Goal: Task Accomplishment & Management: Complete application form

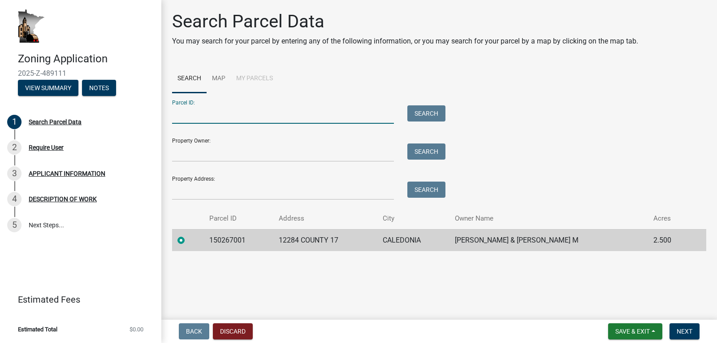
click at [286, 120] on input "Parcel ID:" at bounding box center [283, 114] width 222 height 18
click at [265, 238] on td "150267001" at bounding box center [238, 240] width 69 height 22
click at [327, 147] on input "Property Owner:" at bounding box center [283, 152] width 222 height 18
click at [346, 244] on td "12284 COUNTY 17" at bounding box center [325, 240] width 104 height 22
click at [683, 333] on span "Next" at bounding box center [685, 331] width 16 height 7
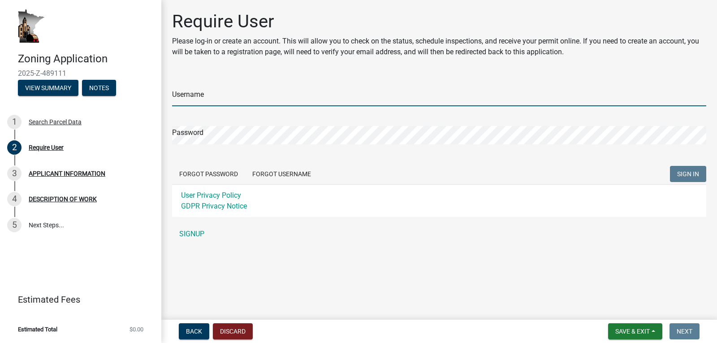
type input "[PERSON_NAME]"
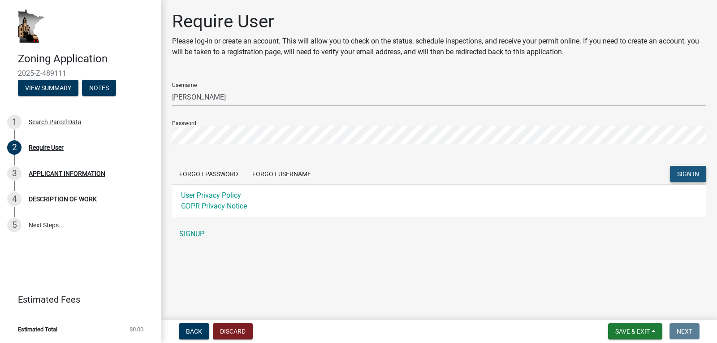
click at [694, 174] on span "SIGN IN" at bounding box center [688, 173] width 22 height 7
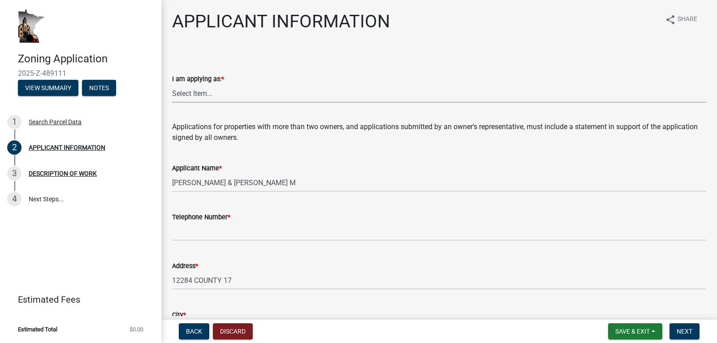
click at [253, 90] on select "Select Item... The sole owner of the property A co-owner of the property with o…" at bounding box center [439, 93] width 534 height 18
click at [172, 84] on select "Select Item... The sole owner of the property A co-owner of the property with o…" at bounding box center [439, 93] width 534 height 18
click at [330, 95] on select "Select Item... The sole owner of the property A co-owner of the property with o…" at bounding box center [439, 93] width 534 height 18
click at [172, 84] on select "Select Item... The sole owner of the property A co-owner of the property with o…" at bounding box center [439, 93] width 534 height 18
select select "884de254-84a4-4256-8abe-0e7e5fcf6e66"
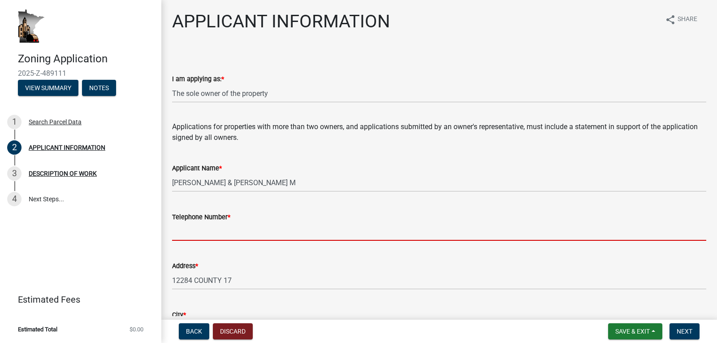
click at [302, 231] on input "Telephone Number *" at bounding box center [439, 231] width 534 height 18
type input "5074596939"
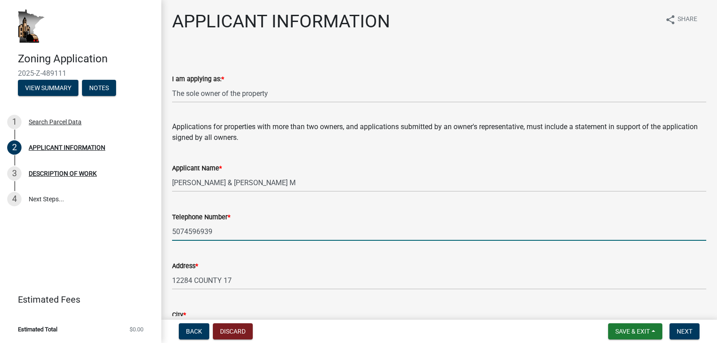
type input "55921"
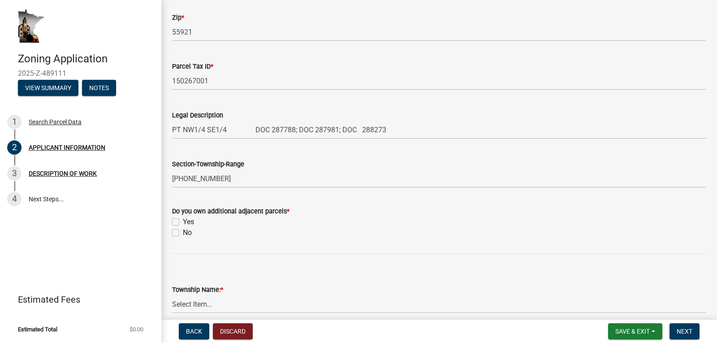
scroll to position [359, 0]
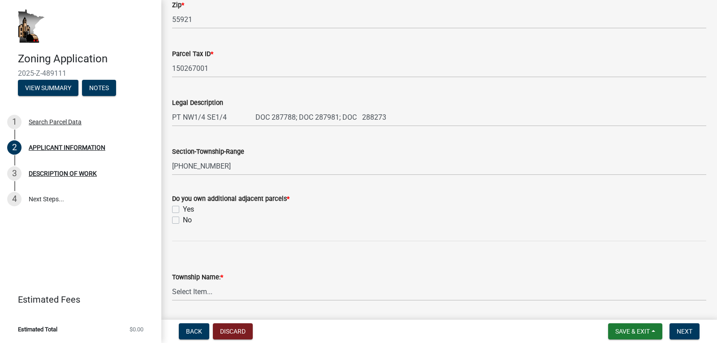
click at [183, 207] on label "Yes" at bounding box center [188, 209] width 11 height 11
click at [183, 207] on input "Yes" at bounding box center [186, 207] width 6 height 6
checkbox input "true"
checkbox input "false"
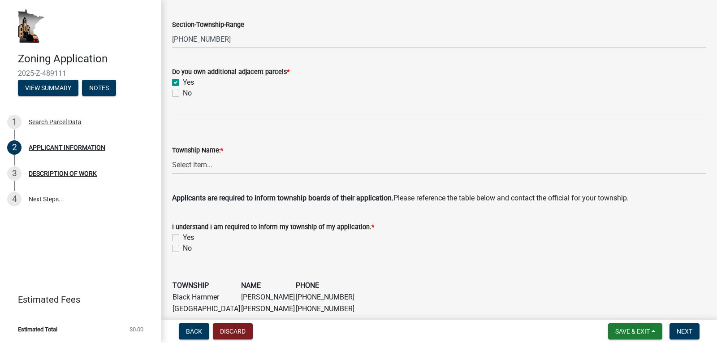
scroll to position [493, 0]
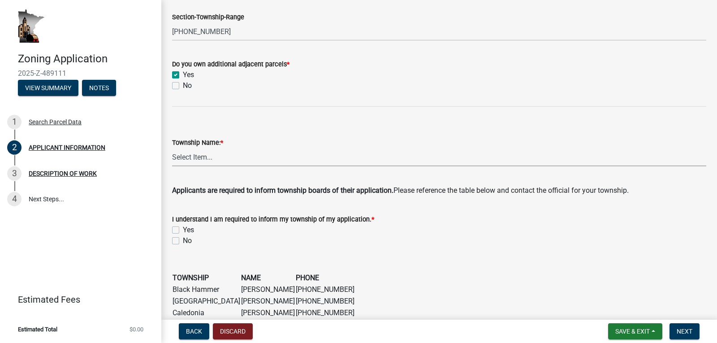
click at [254, 157] on select "Select Item... Black [GEOGRAPHIC_DATA] [GEOGRAPHIC_DATA] [GEOGRAPHIC_DATA] [GEO…" at bounding box center [439, 157] width 534 height 18
click at [172, 148] on select "Select Item... Black [GEOGRAPHIC_DATA] [GEOGRAPHIC_DATA] [GEOGRAPHIC_DATA] [GEO…" at bounding box center [439, 157] width 534 height 18
select select "a92f28e2-ce07-4f77-8e7f-7b3fa67e4f8f"
click at [183, 230] on label "Yes" at bounding box center [188, 230] width 11 height 11
click at [183, 230] on input "Yes" at bounding box center [186, 228] width 6 height 6
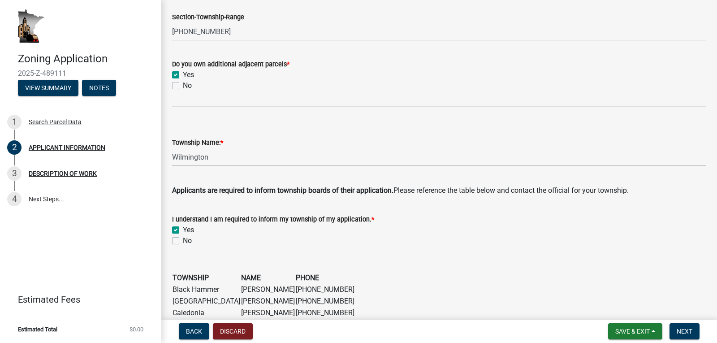
checkbox input "true"
checkbox input "false"
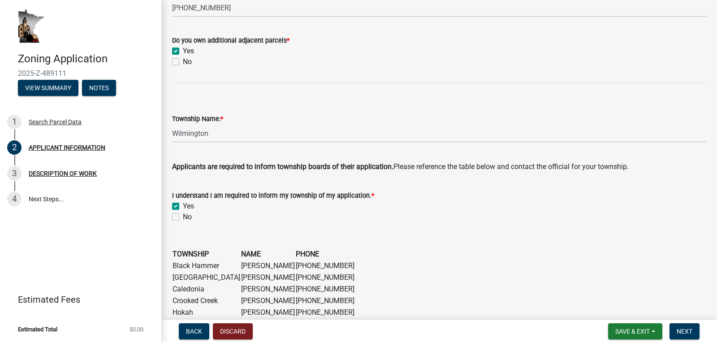
scroll to position [510, 0]
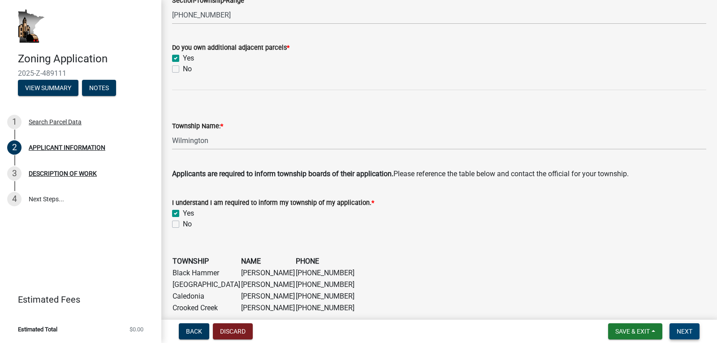
click at [686, 328] on span "Next" at bounding box center [685, 331] width 16 height 7
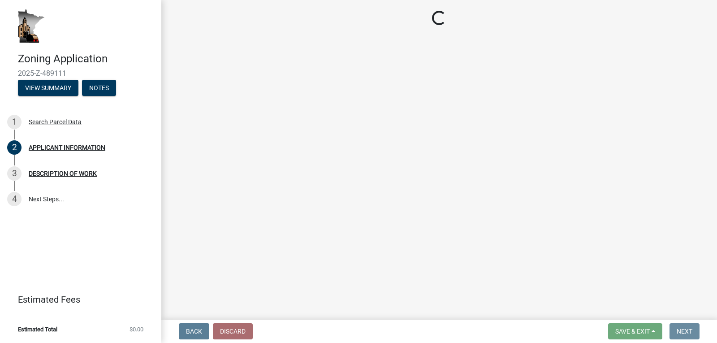
scroll to position [0, 0]
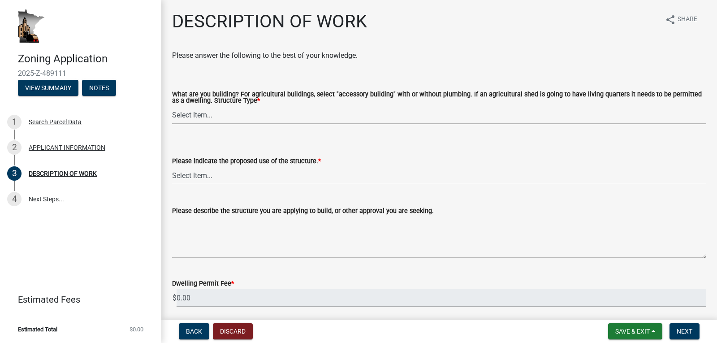
click at [290, 113] on select "Select Item... Single Family Dwelling or "[PERSON_NAME]" Bedroom addition Non-b…" at bounding box center [439, 115] width 534 height 18
click at [172, 106] on select "Select Item... Single Family Dwelling or "[PERSON_NAME]" Bedroom addition Non-b…" at bounding box center [439, 115] width 534 height 18
select select "39f6a2ab-0467-4f26-9b22-6b4c409785cf"
click at [285, 171] on select "Select Item... Year-Round Residential Seasonal Residential Agricultural Recreat…" at bounding box center [439, 175] width 534 height 18
click at [172, 167] on select "Select Item... Year-Round Residential Seasonal Residential Agricultural Recreat…" at bounding box center [439, 175] width 534 height 18
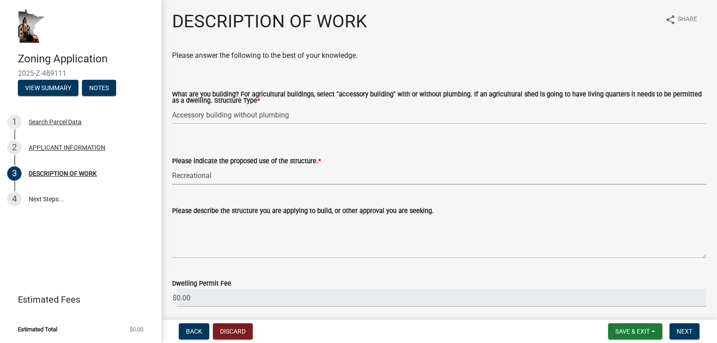
select select "6b2df0b1-1bbf-4b0d-81aa-b5436c1888e7"
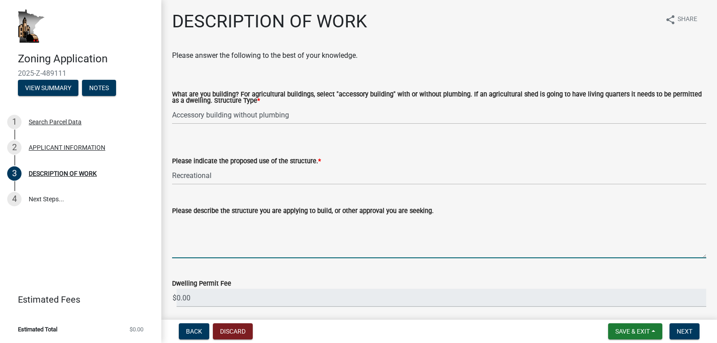
click at [243, 243] on textarea "Please describe the structure you are applying to build, or other approval you …" at bounding box center [439, 237] width 534 height 42
type textarea "1"
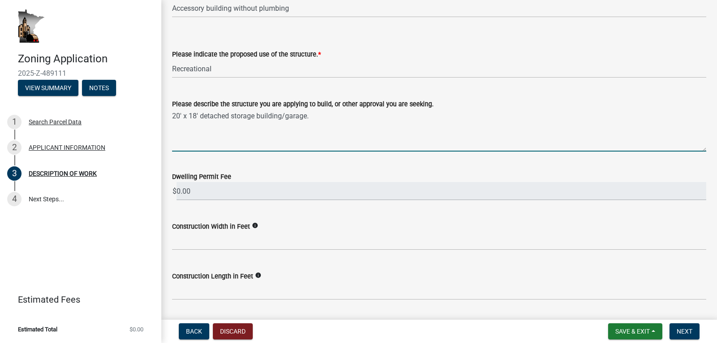
scroll to position [134, 0]
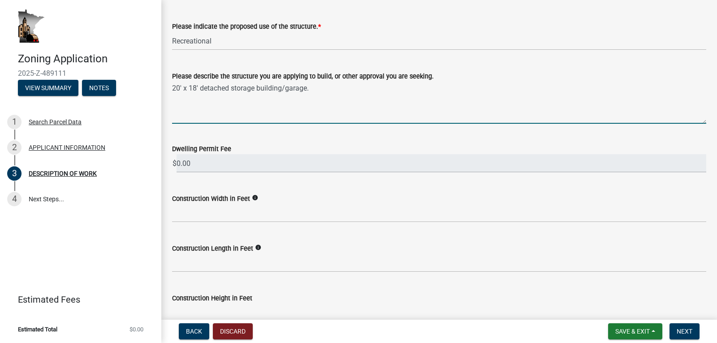
type textarea "20' x 18' detached storage building/garage."
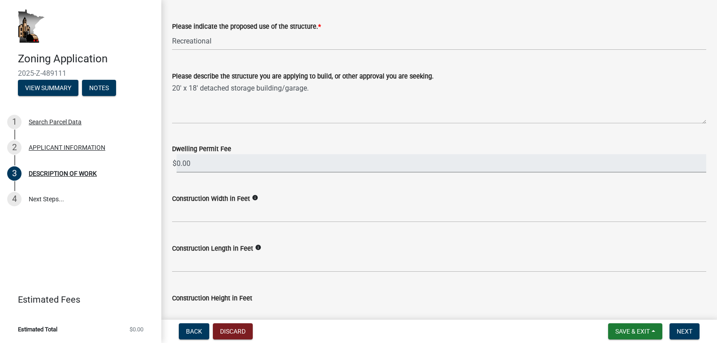
click at [254, 165] on input "0.00" at bounding box center [442, 163] width 530 height 18
click at [186, 167] on input "0.00" at bounding box center [442, 163] width 530 height 18
click at [189, 157] on input "0.00" at bounding box center [442, 163] width 530 height 18
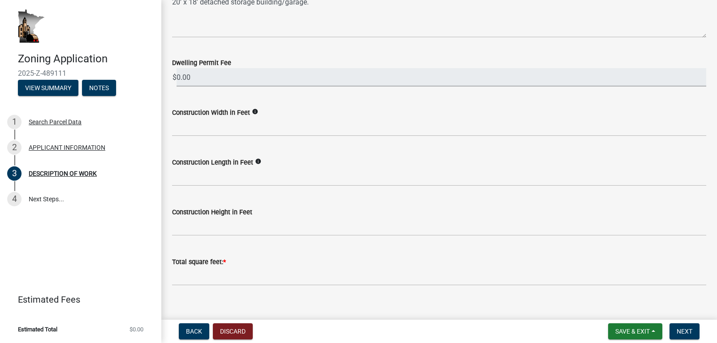
scroll to position [224, 0]
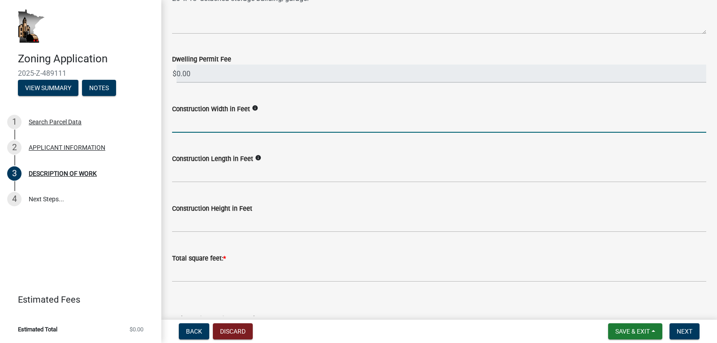
click at [250, 122] on input "text" at bounding box center [439, 123] width 534 height 18
type input "20"
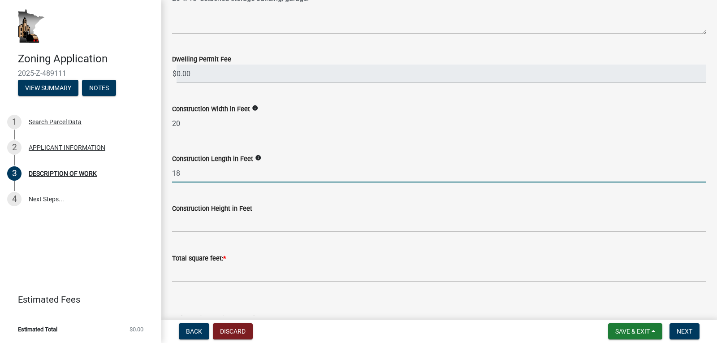
type input "18"
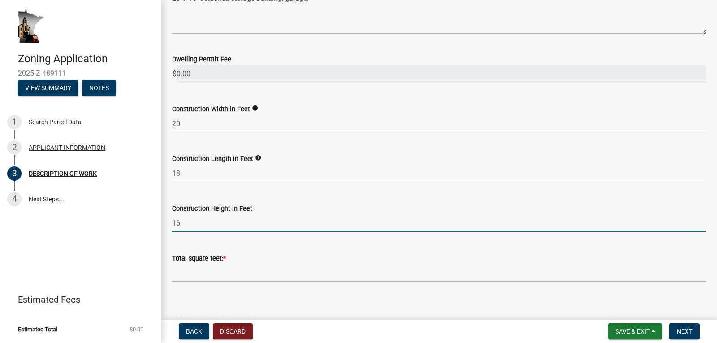
type input "16"
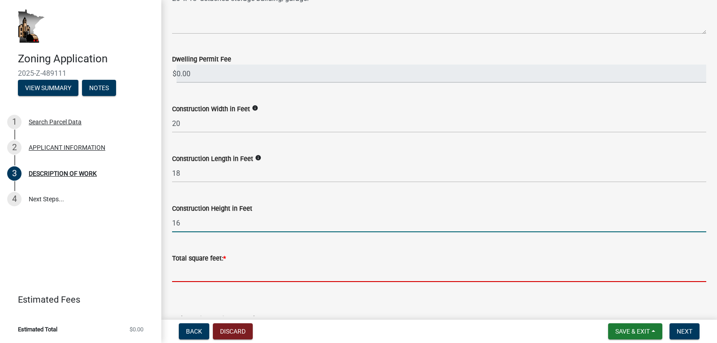
click at [235, 278] on input "text" at bounding box center [439, 273] width 534 height 18
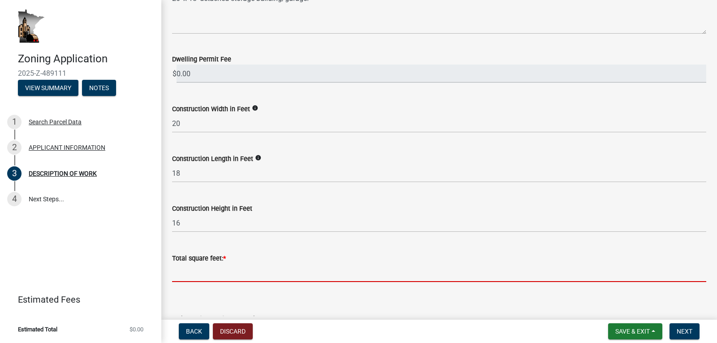
click at [234, 277] on input "text" at bounding box center [439, 273] width 534 height 18
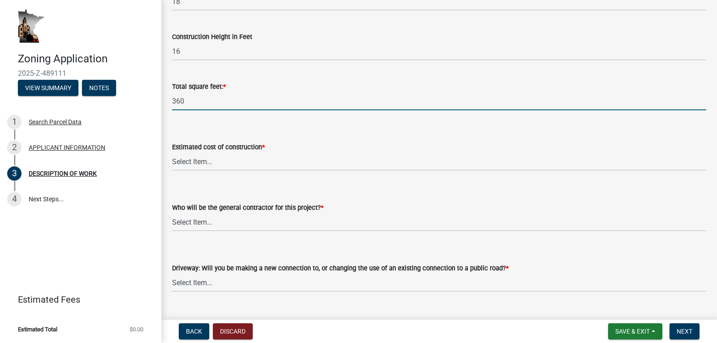
scroll to position [403, 0]
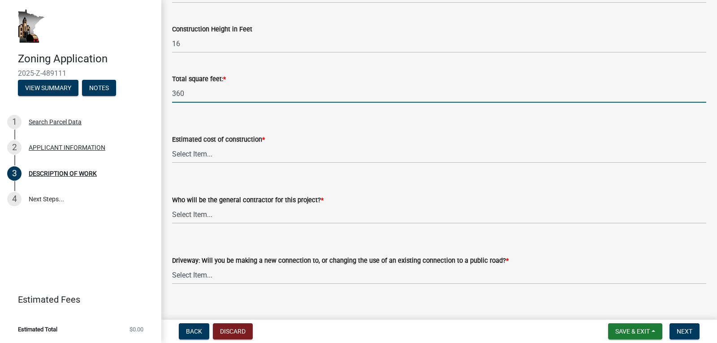
type input "360"
click at [273, 157] on select "Select Item... $0 - $50,000 $50,001 - $100,000 $101,000 - $150,000 $150,001 or …" at bounding box center [439, 154] width 534 height 18
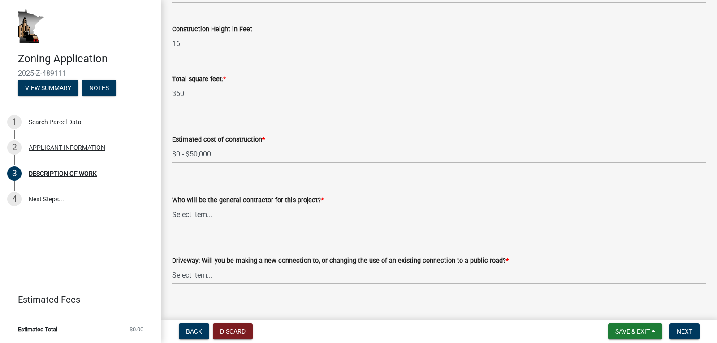
click at [172, 145] on select "Select Item... $0 - $50,000 $50,001 - $100,000 $101,000 - $150,000 $150,001 or …" at bounding box center [439, 154] width 534 height 18
select select "b77d4c88-b606-4875-889f-ef493ebc67f8"
click at [255, 216] on select "Select Item... Myself Other" at bounding box center [439, 214] width 534 height 18
click at [172, 206] on select "Select Item... Myself Other" at bounding box center [439, 214] width 534 height 18
select select "07ce3bd5-44c8-48c7-a7da-ecbfde3ea753"
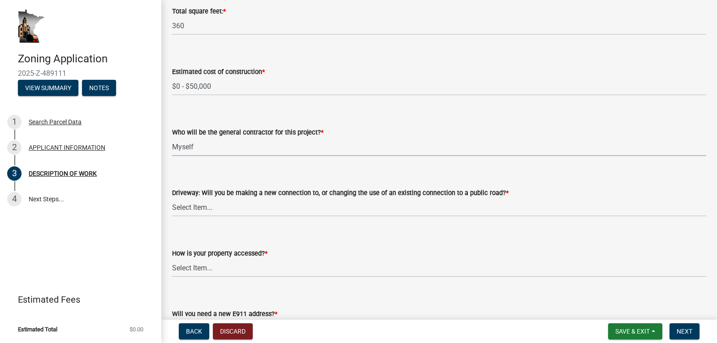
scroll to position [493, 0]
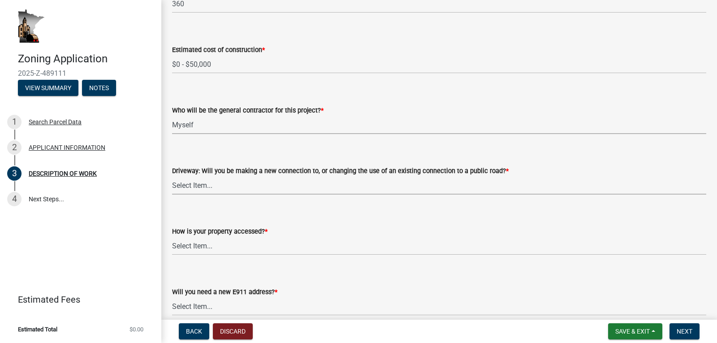
click at [406, 186] on select "Select Item... I am installing a new driveway access to a public road I am chan…" at bounding box center [439, 185] width 534 height 18
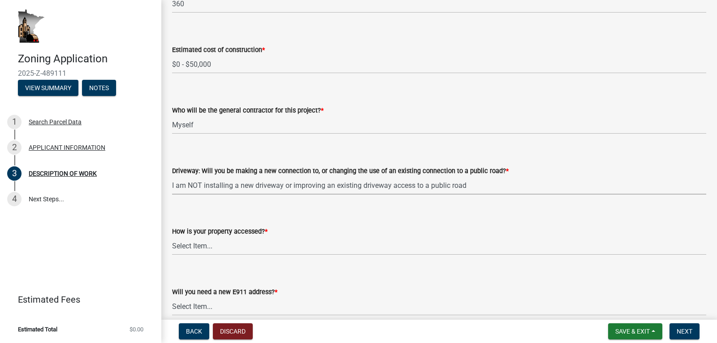
click at [172, 177] on select "Select Item... I am installing a new driveway access to a public road I am chan…" at bounding box center [439, 185] width 534 height 18
select select "865858fb-cec4-4771-ade1-629df977e661"
click at [229, 249] on select "Select Item... Access is off a state highway Access is off a county road Access…" at bounding box center [439, 246] width 534 height 18
click at [172, 237] on select "Select Item... Access is off a state highway Access is off a county road Access…" at bounding box center [439, 246] width 534 height 18
select select "cef96780-4810-40e3-9d85-228a56ab53a8"
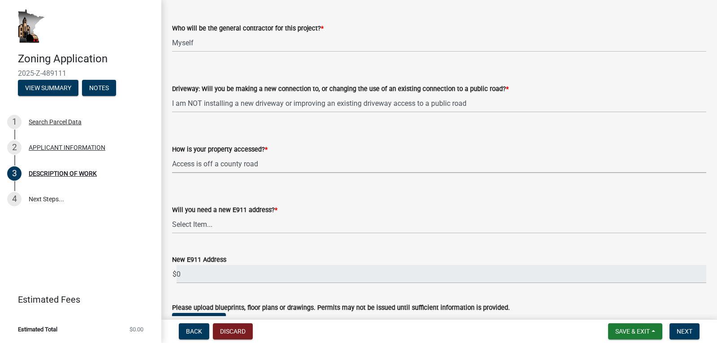
scroll to position [583, 0]
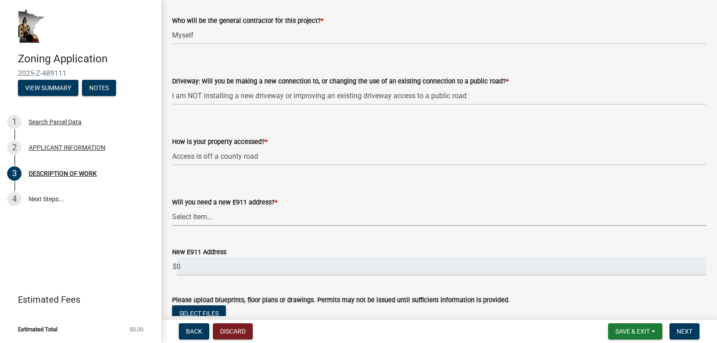
click at [232, 219] on select "Select Item... Yes No" at bounding box center [439, 217] width 534 height 18
click at [172, 208] on select "Select Item... Yes No" at bounding box center [439, 217] width 534 height 18
select select "79149638-379e-4eb8-8707-a078303474c9"
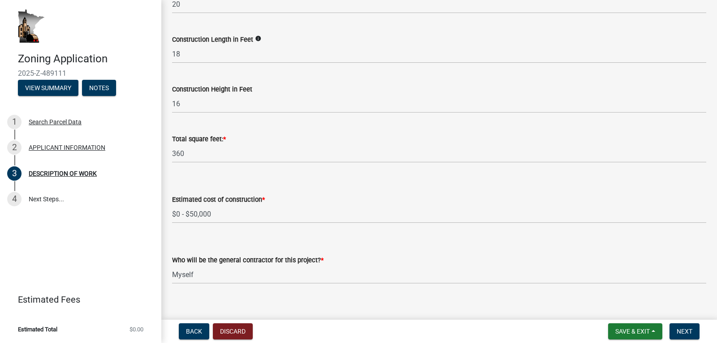
scroll to position [338, 0]
